Goal: Find specific page/section: Find specific page/section

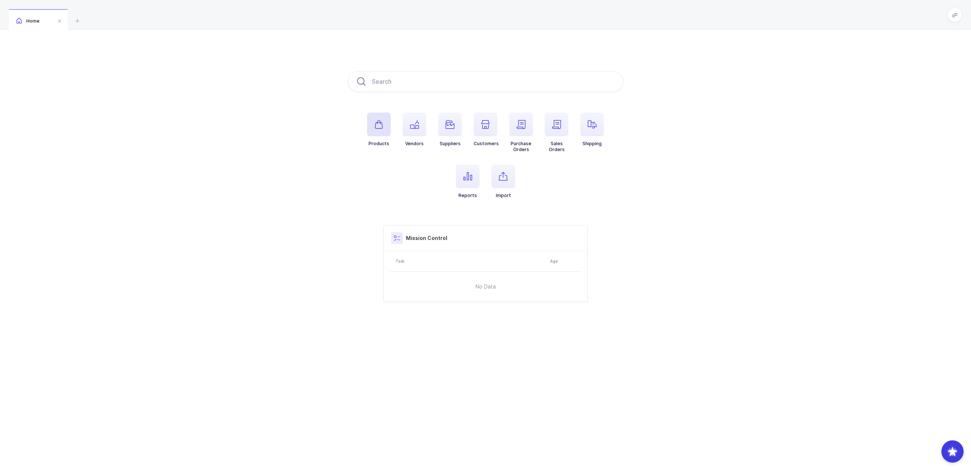
click at [386, 120] on span "button" at bounding box center [379, 125] width 24 height 24
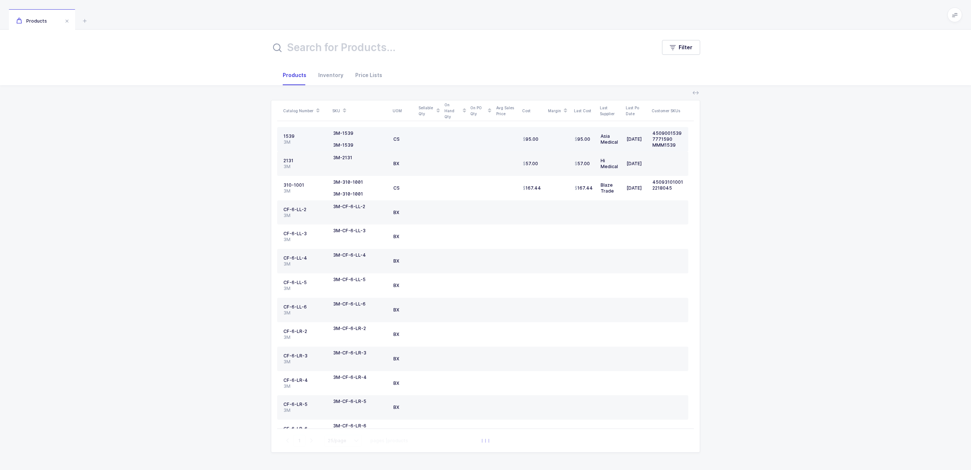
click at [287, 134] on div "1539" at bounding box center [306, 136] width 44 height 6
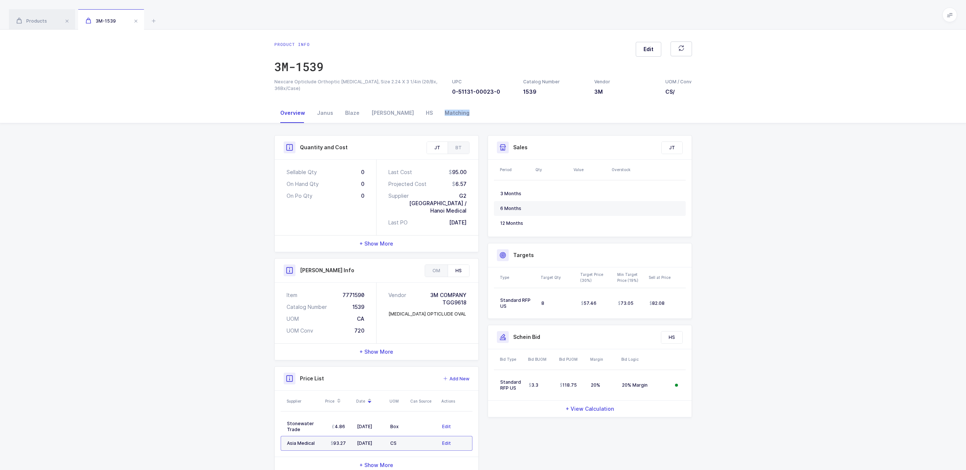
click at [392, 114] on div "Overview [PERSON_NAME] Blaze [PERSON_NAME] Matching" at bounding box center [374, 113] width 201 height 20
click at [439, 113] on div "Matching" at bounding box center [457, 113] width 37 height 20
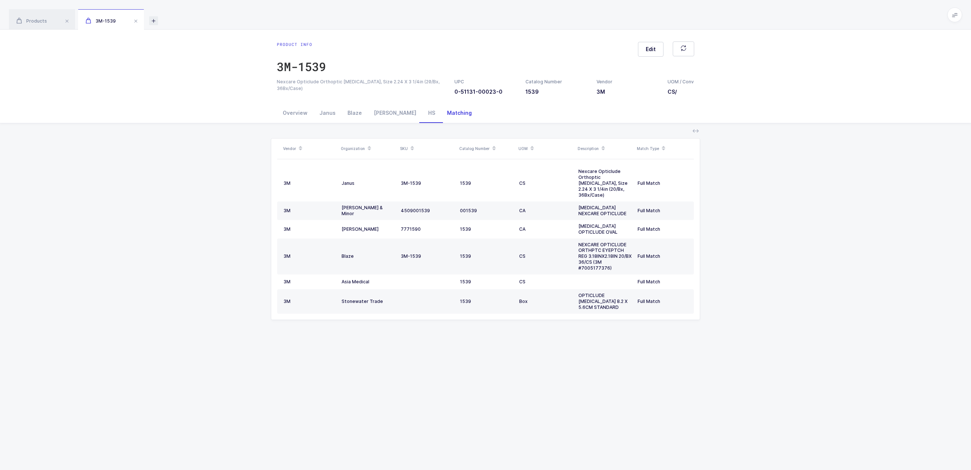
click at [151, 20] on icon at bounding box center [153, 20] width 9 height 9
